Goal: Information Seeking & Learning: Learn about a topic

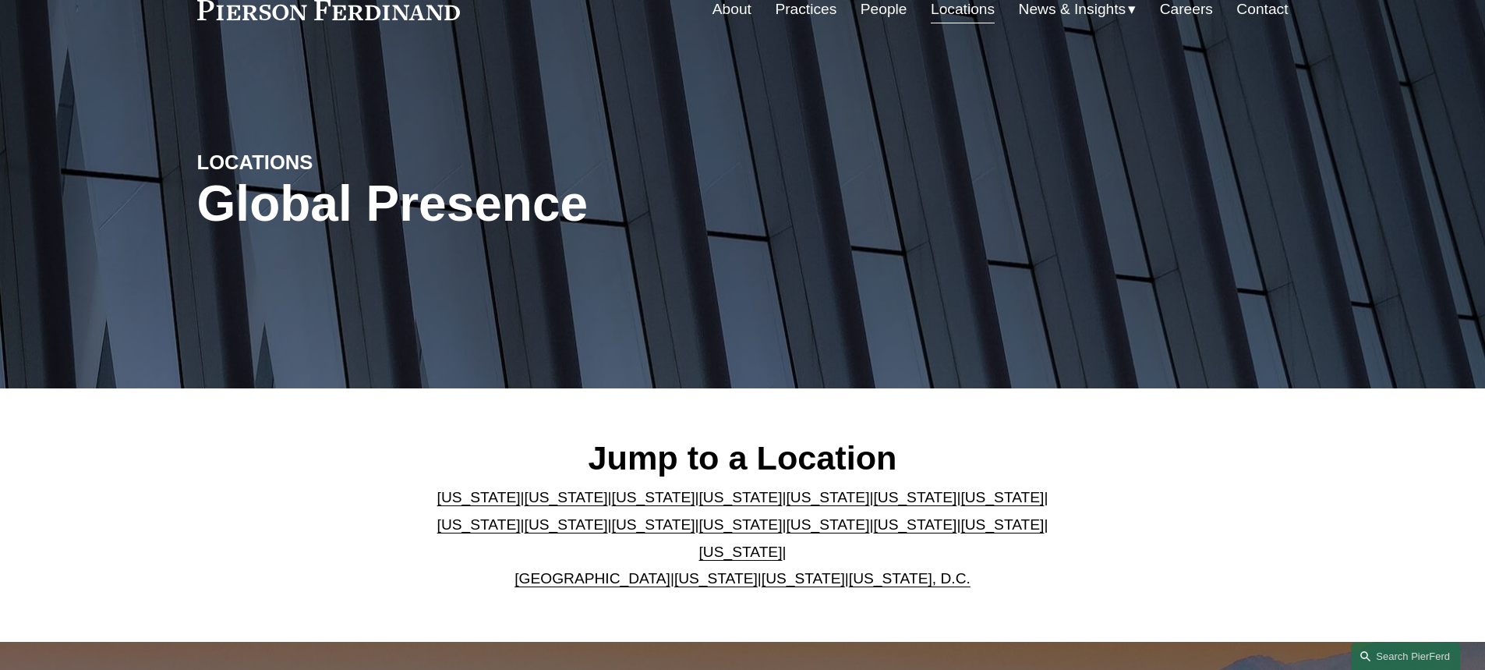
scroll to position [156, 0]
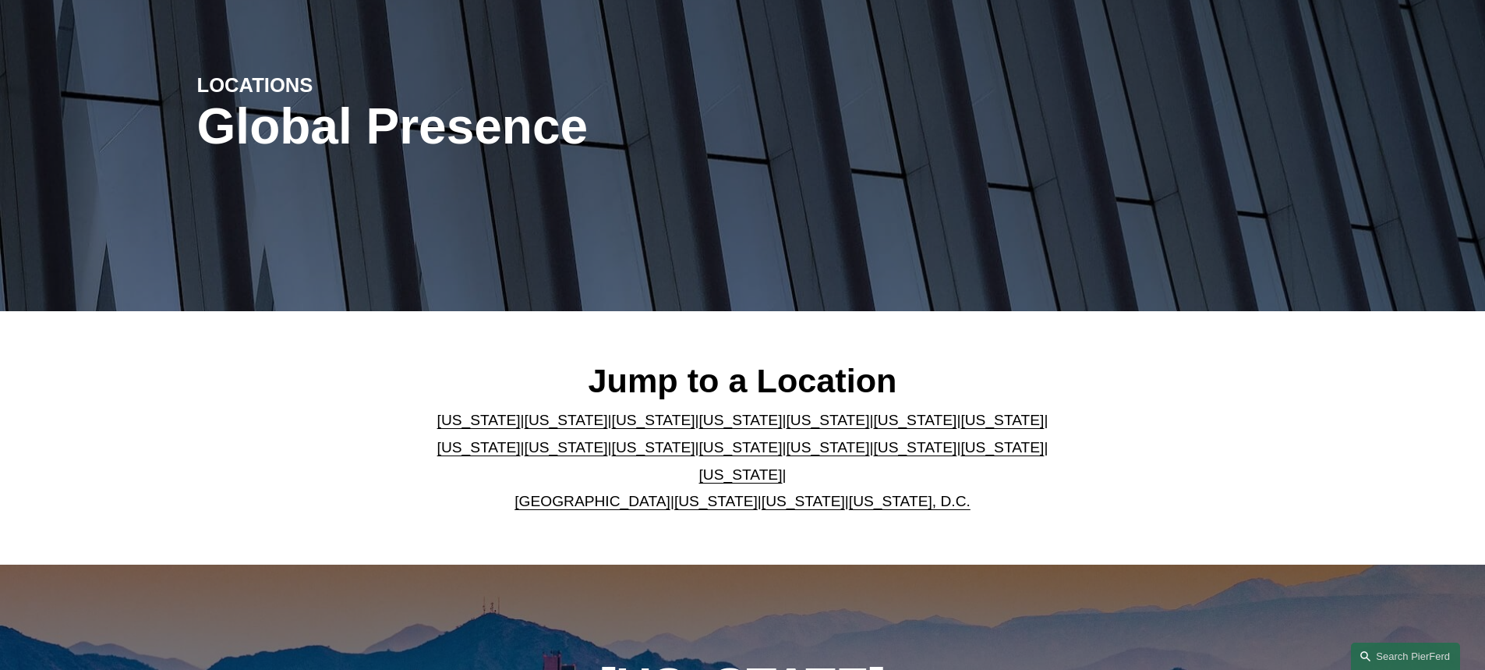
click at [699, 455] on link "[US_STATE]" at bounding box center [740, 447] width 83 height 16
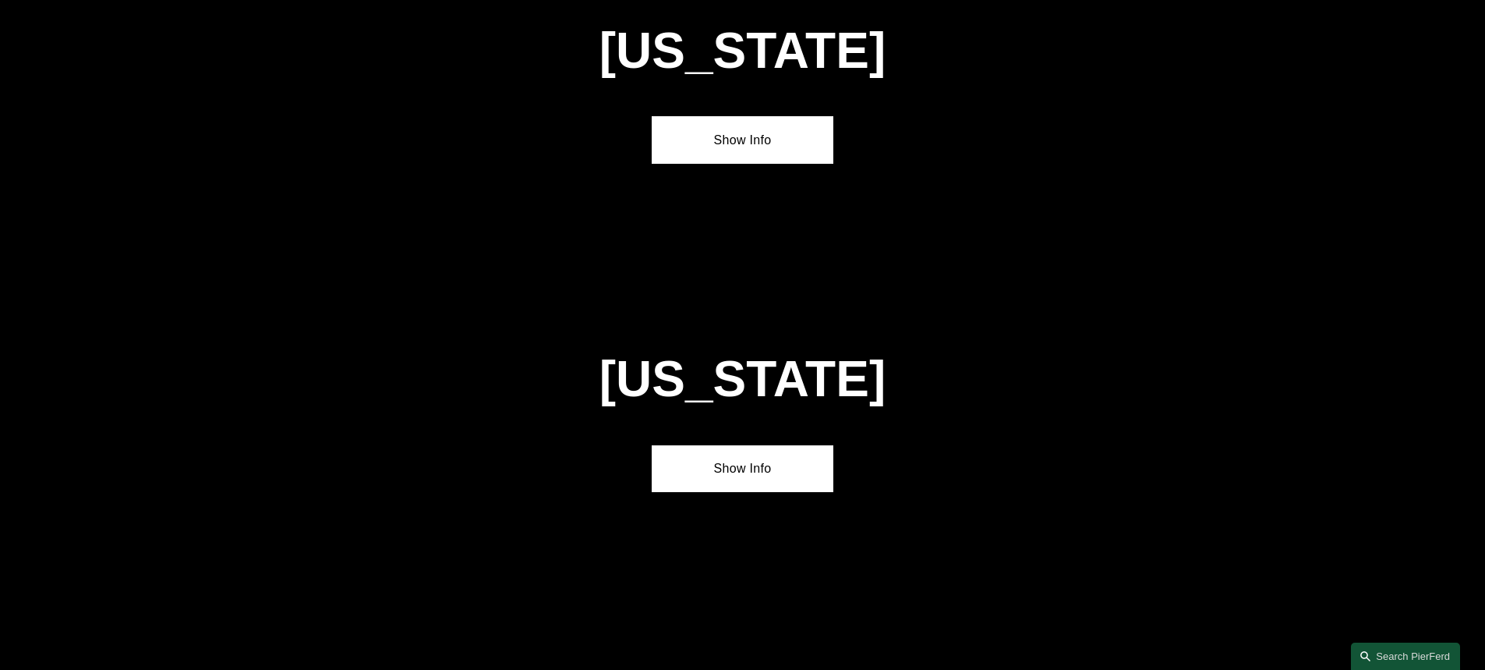
scroll to position [3991, 0]
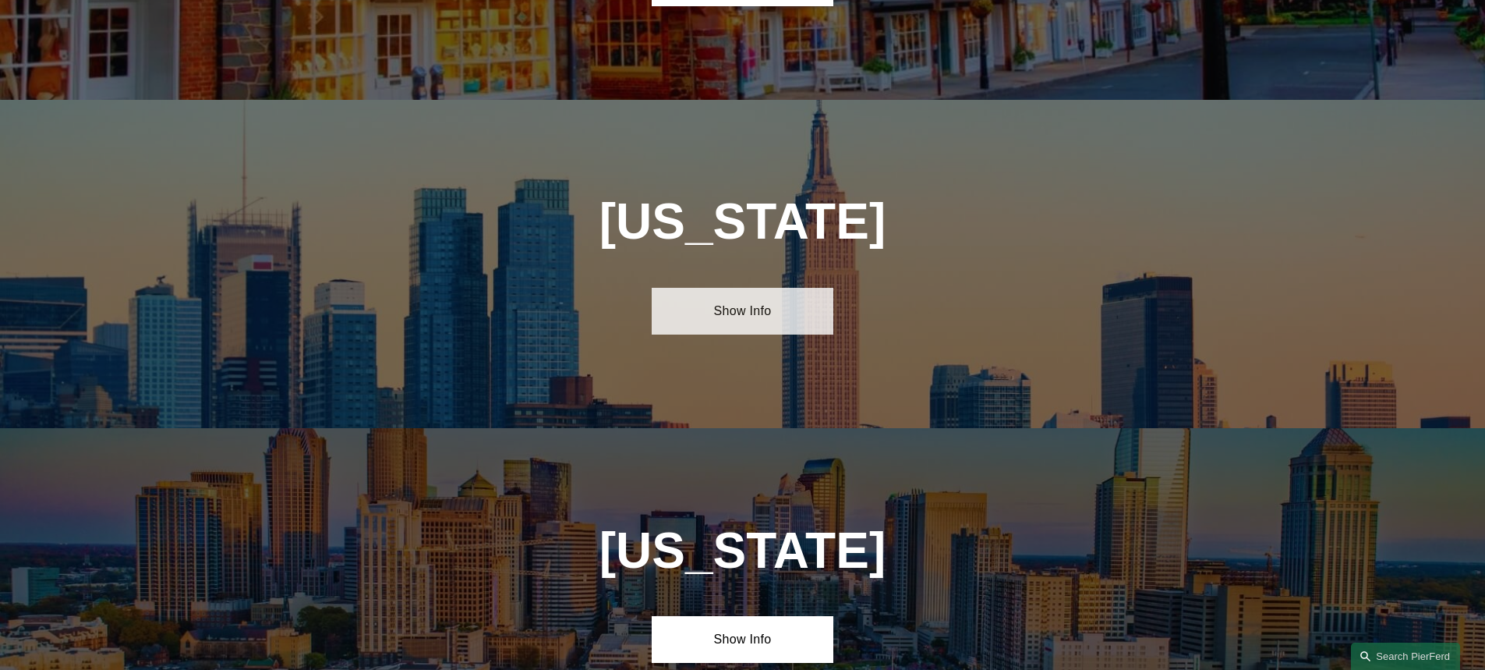
click at [735, 288] on link "Show Info" at bounding box center [743, 311] width 182 height 47
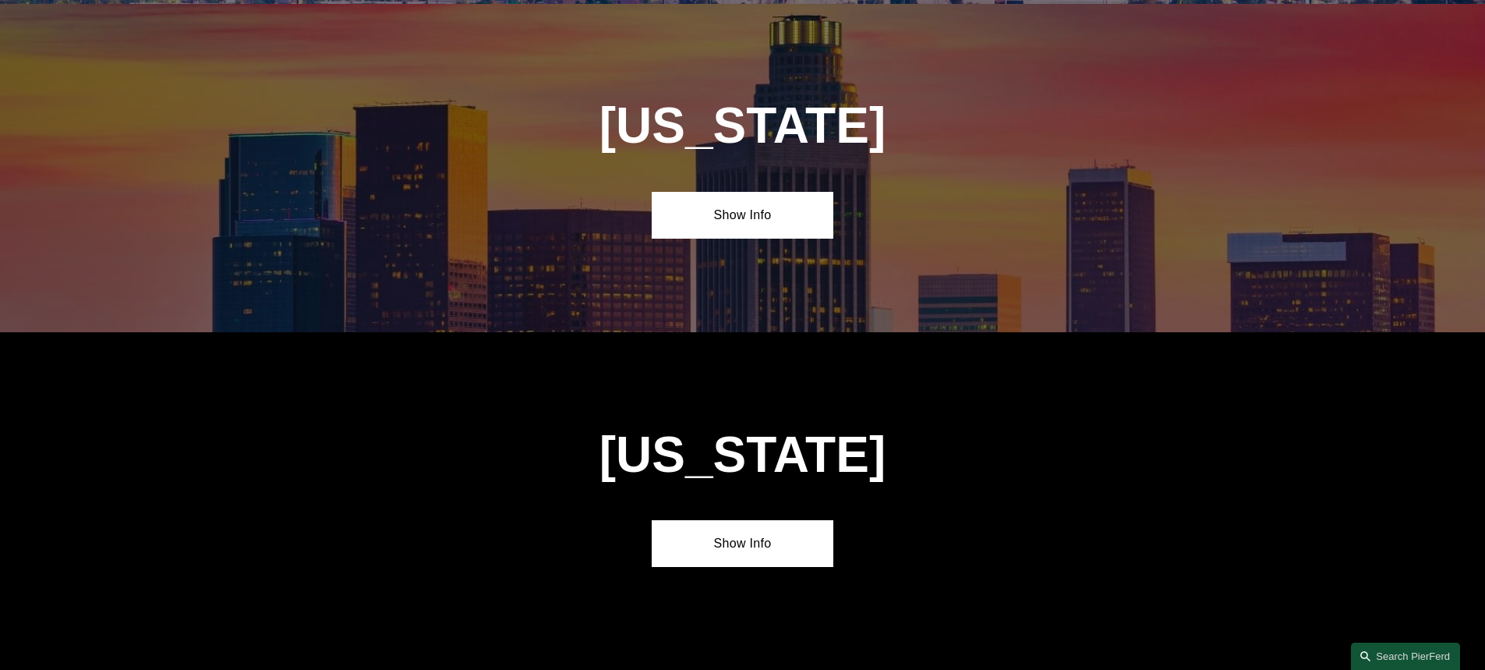
scroll to position [156, 0]
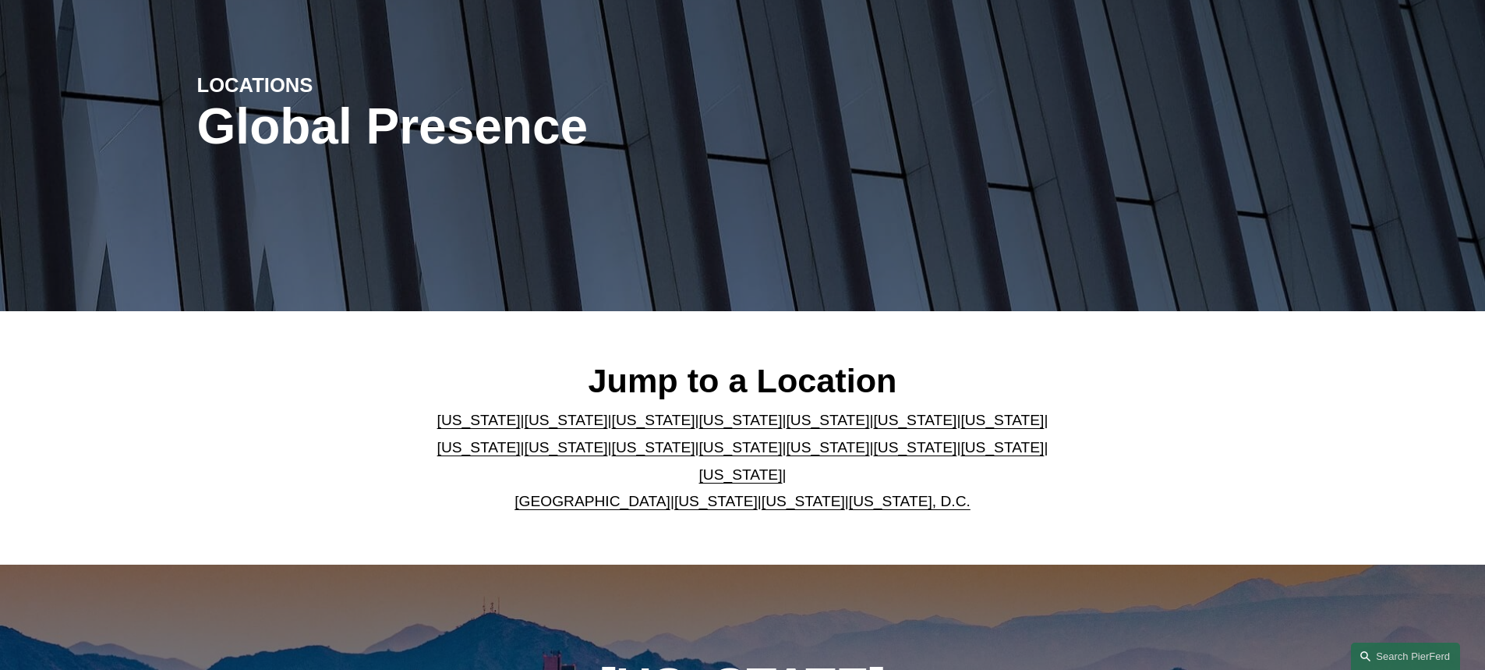
click at [581, 493] on link "United Kingdom" at bounding box center [592, 501] width 156 height 16
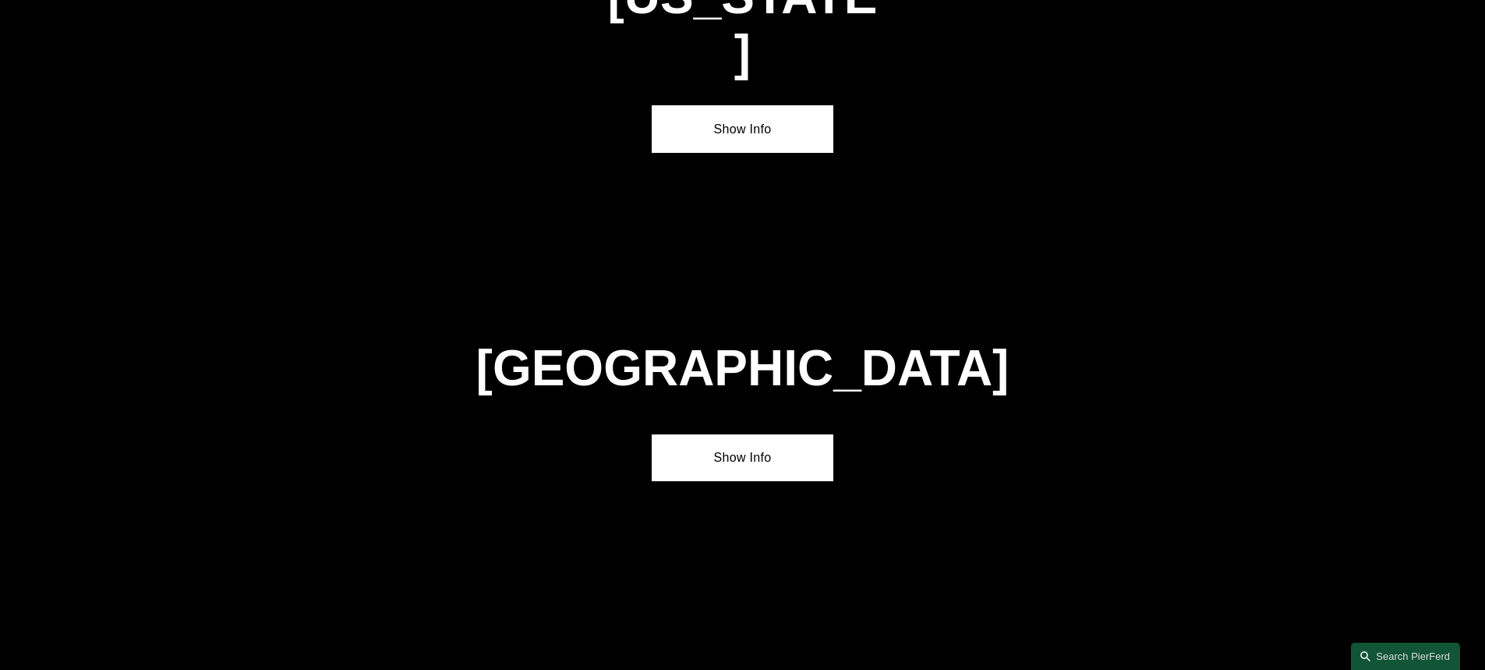
scroll to position [5966, 0]
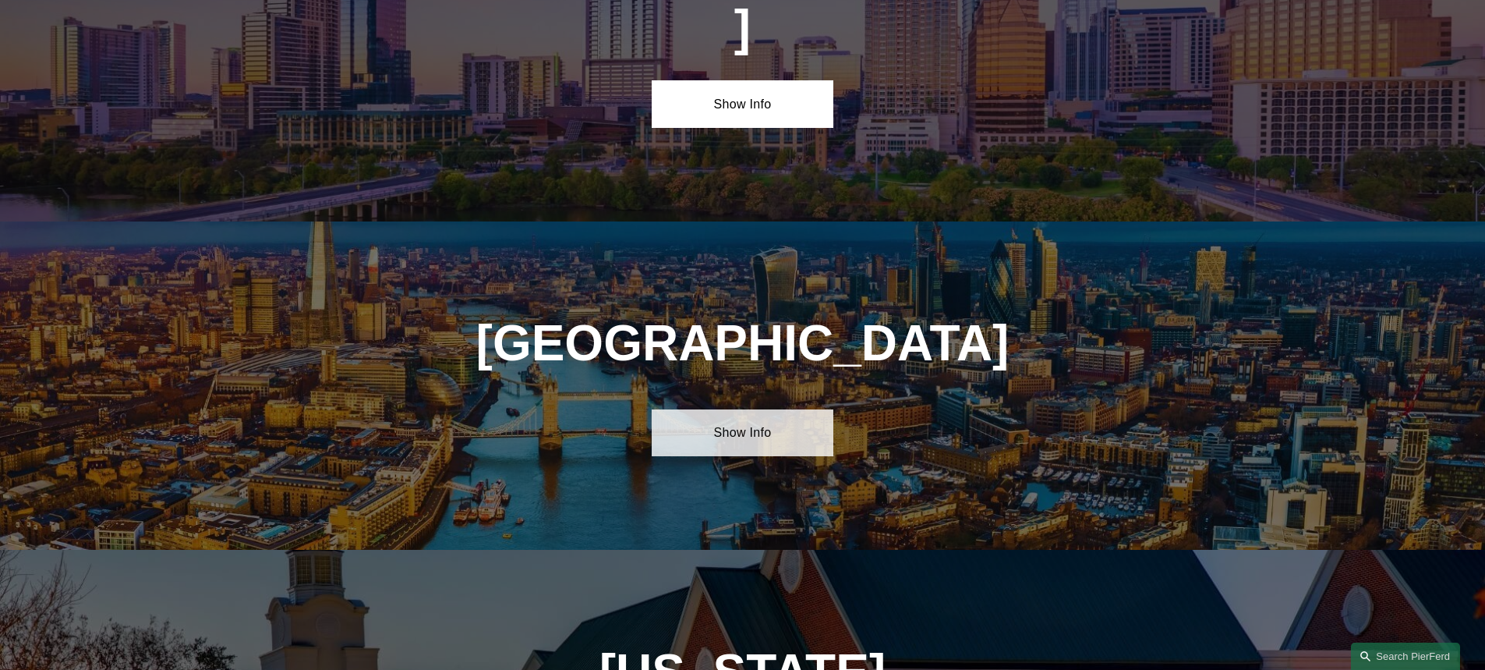
click at [725, 409] on link "Show Info" at bounding box center [743, 432] width 182 height 47
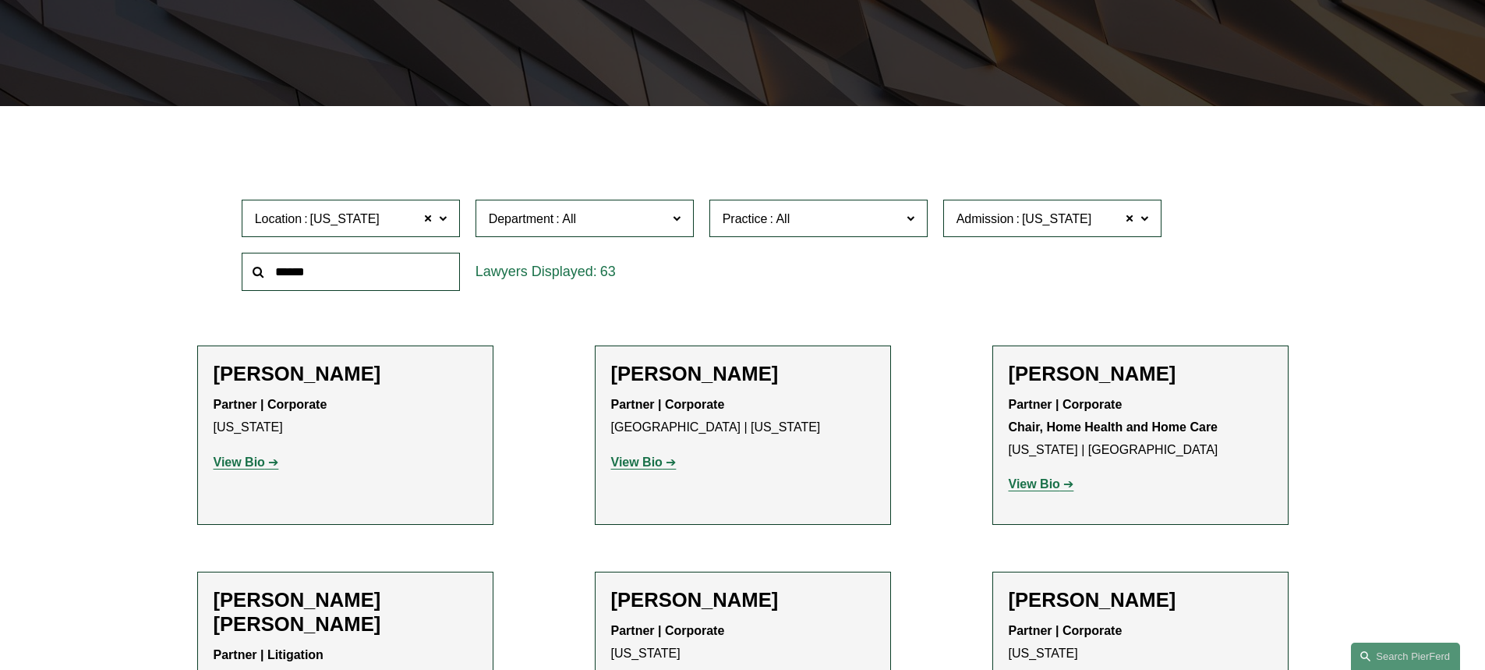
scroll to position [234, 0]
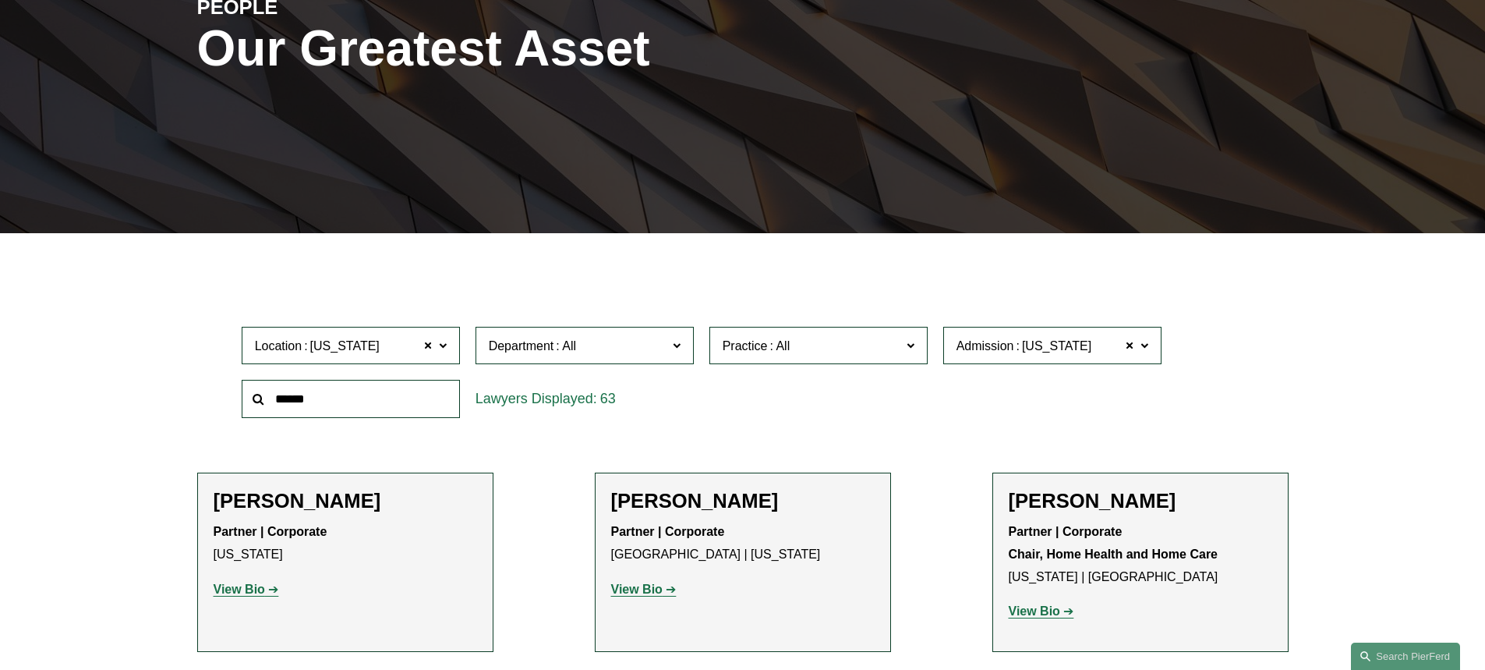
click at [908, 356] on label "Practice" at bounding box center [818, 346] width 218 height 38
click at [0, 0] on link "IP Litigation and Enforcement" at bounding box center [0, 0] width 0 height 0
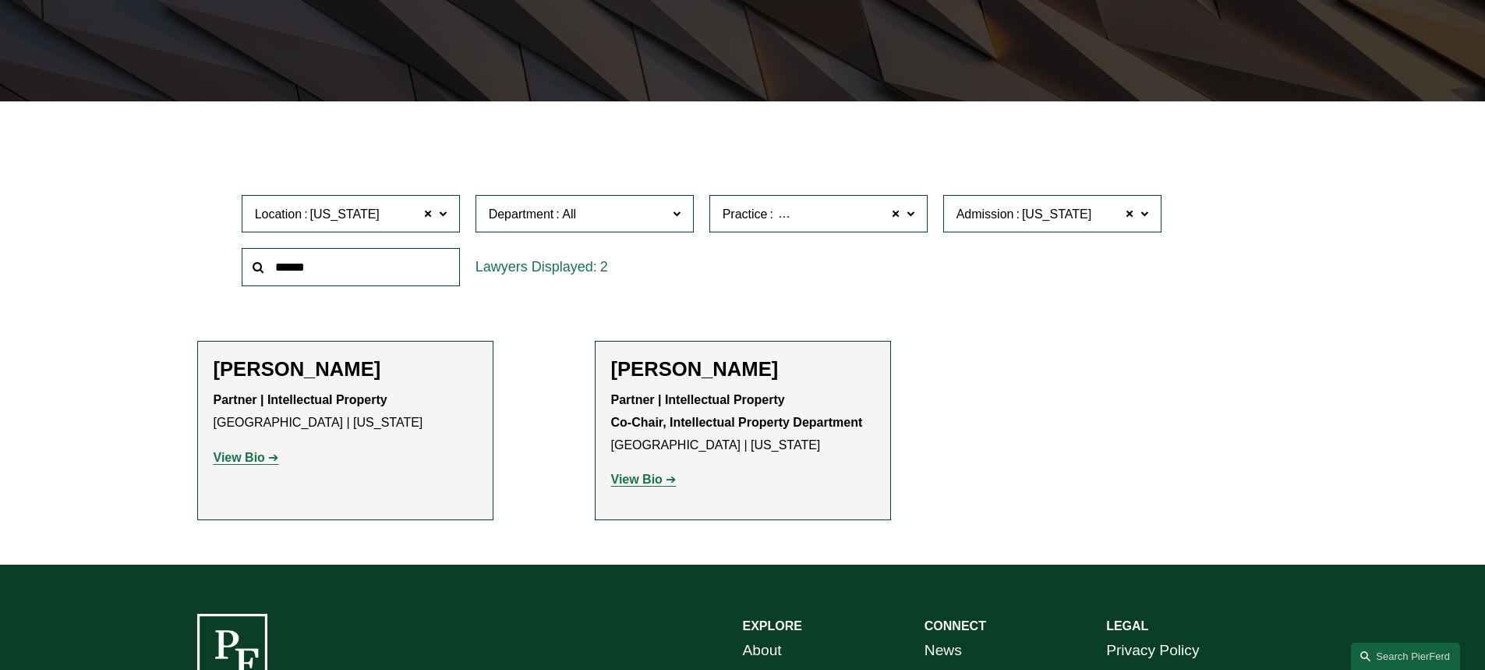
scroll to position [390, 0]
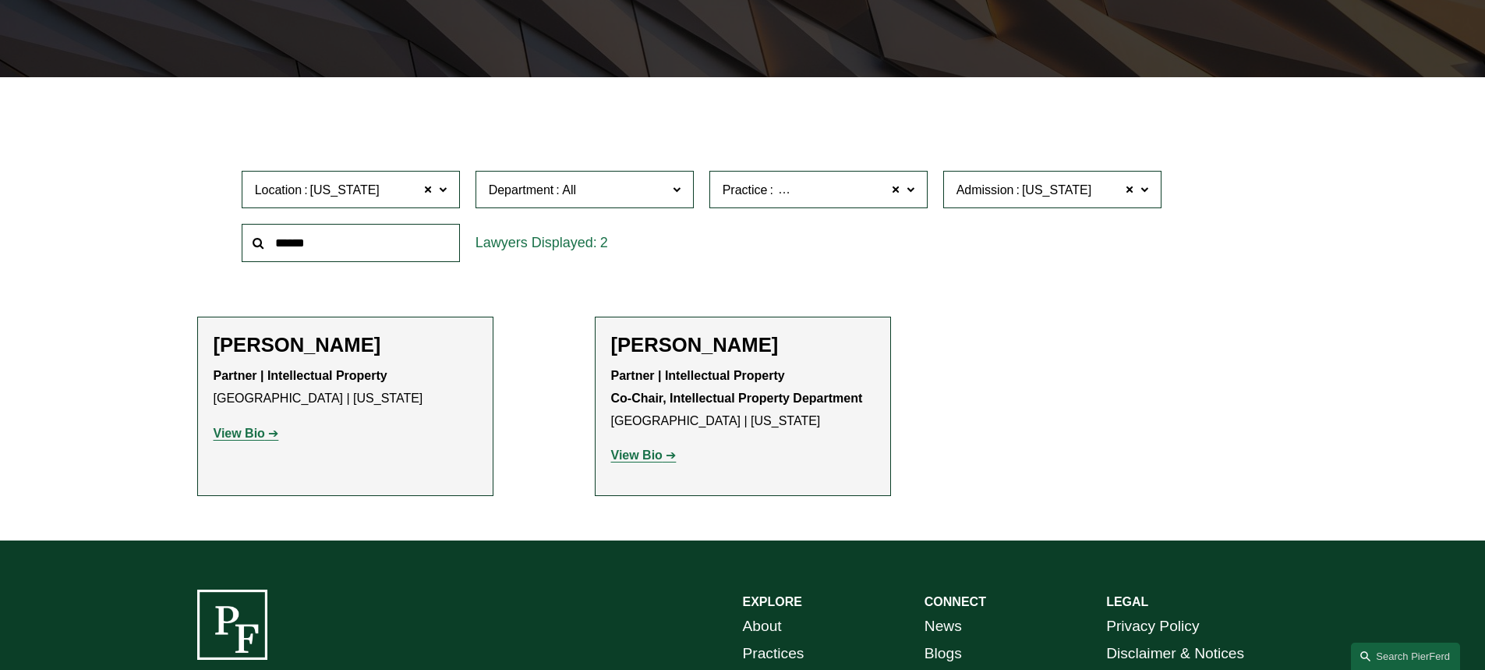
click at [628, 451] on strong "View Bio" at bounding box center [636, 454] width 51 height 13
click at [257, 433] on strong "View Bio" at bounding box center [239, 432] width 51 height 13
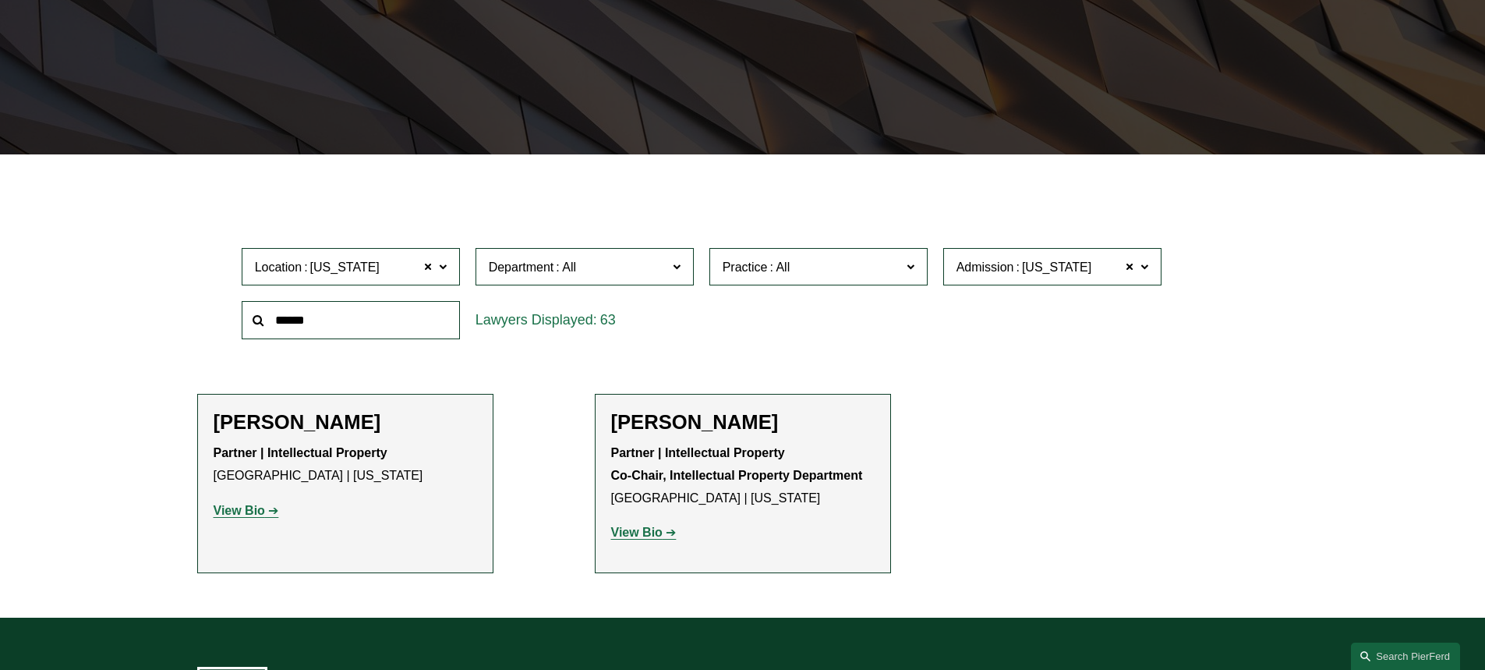
scroll to position [312, 0]
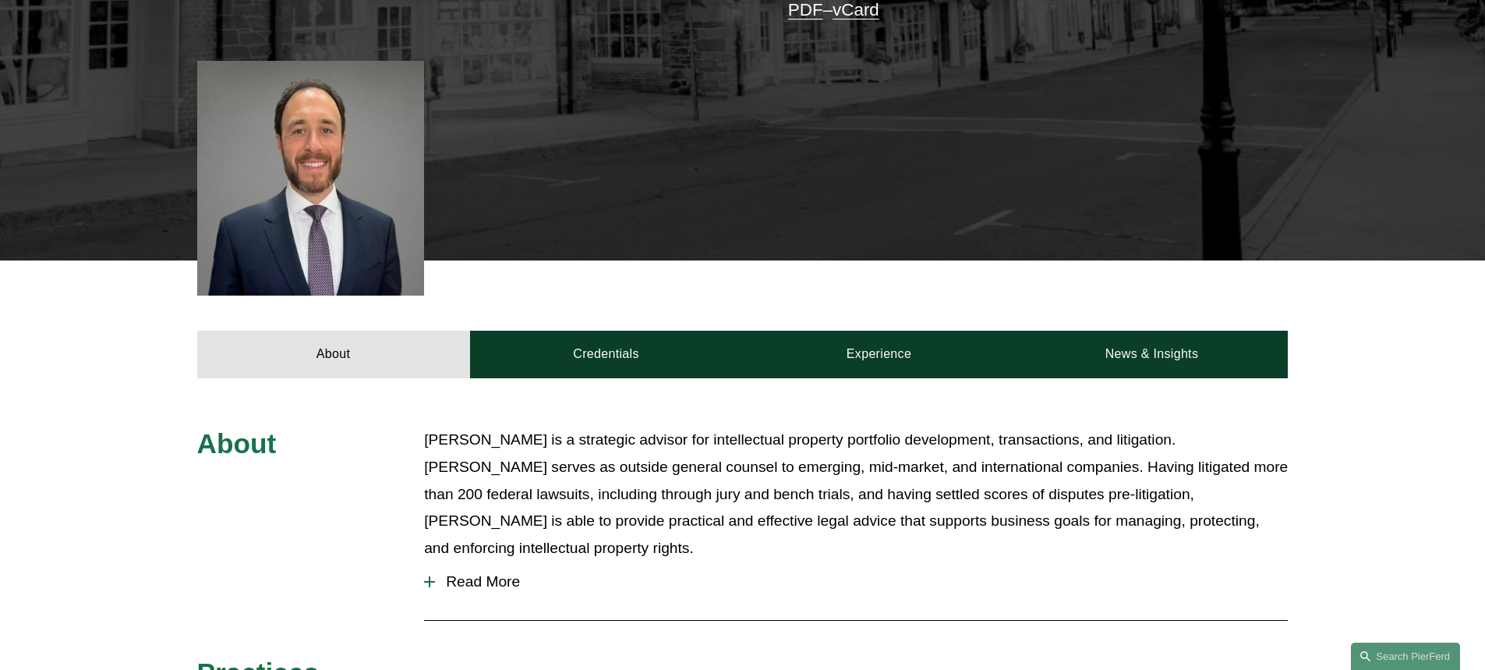
scroll to position [468, 0]
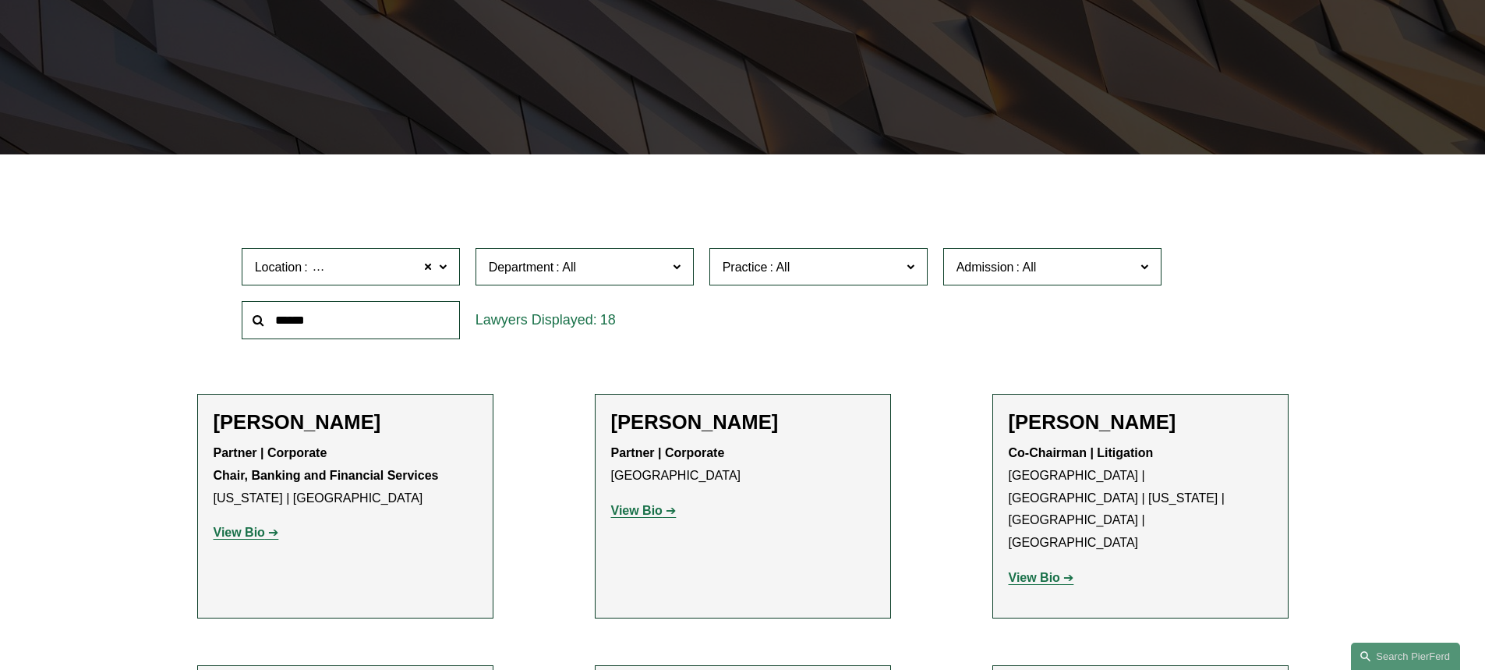
scroll to position [312, 0]
click at [913, 277] on label "Practice" at bounding box center [818, 268] width 218 height 38
click at [0, 0] on link "IP Litigation and Enforcement" at bounding box center [0, 0] width 0 height 0
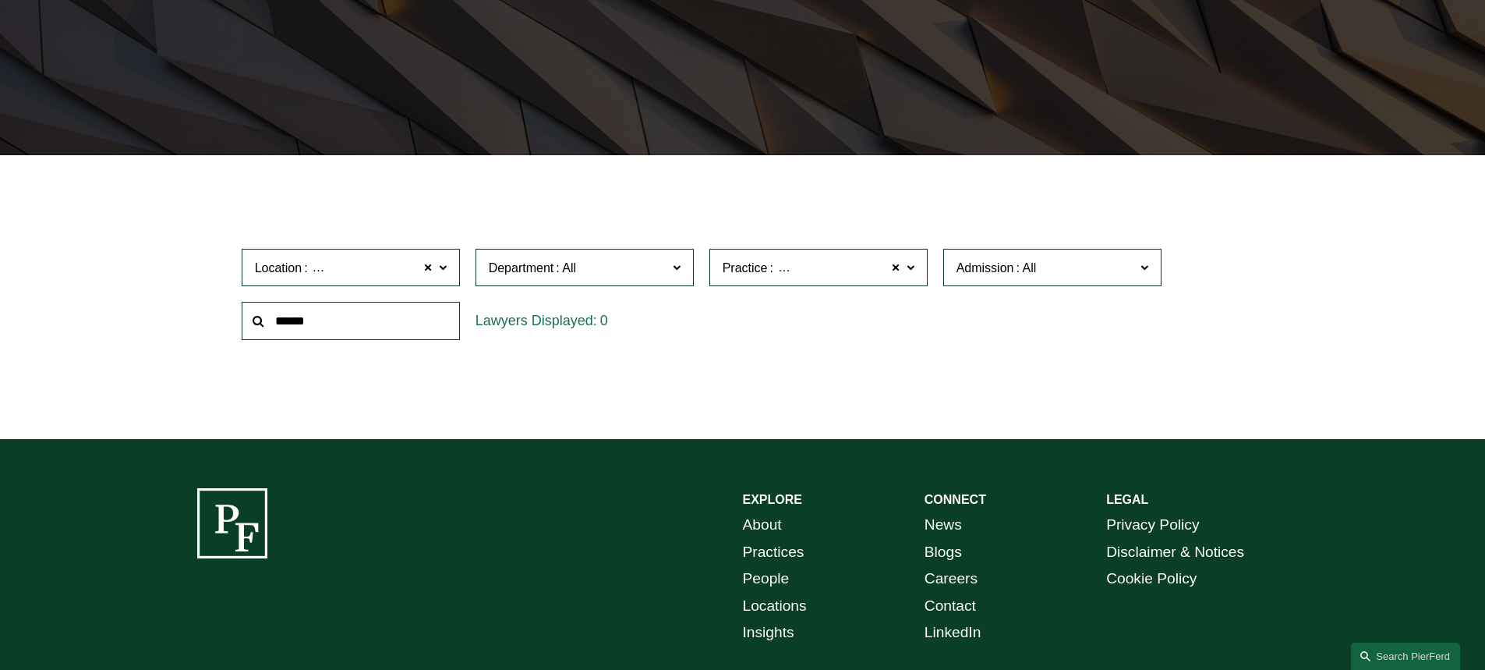
click at [917, 278] on label "Practice IP Litigation and Enforcement" at bounding box center [818, 268] width 218 height 38
click at [0, 0] on link "Intellectual Property Litigation" at bounding box center [0, 0] width 0 height 0
click at [906, 274] on span at bounding box center [910, 266] width 8 height 20
click at [0, 0] on link "IP Transactions and Licensing" at bounding box center [0, 0] width 0 height 0
